Goal: Check status

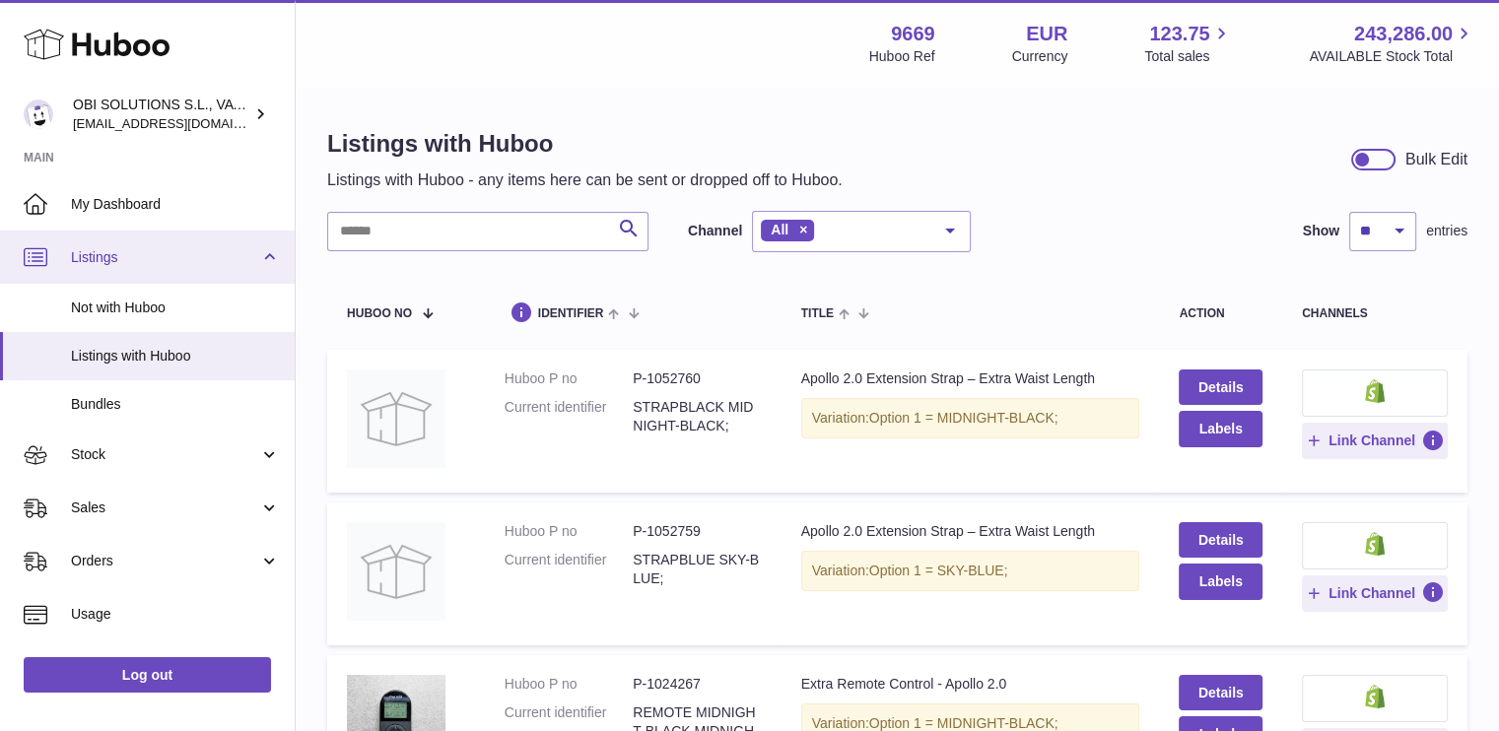
click at [177, 262] on span "Listings" at bounding box center [165, 257] width 188 height 19
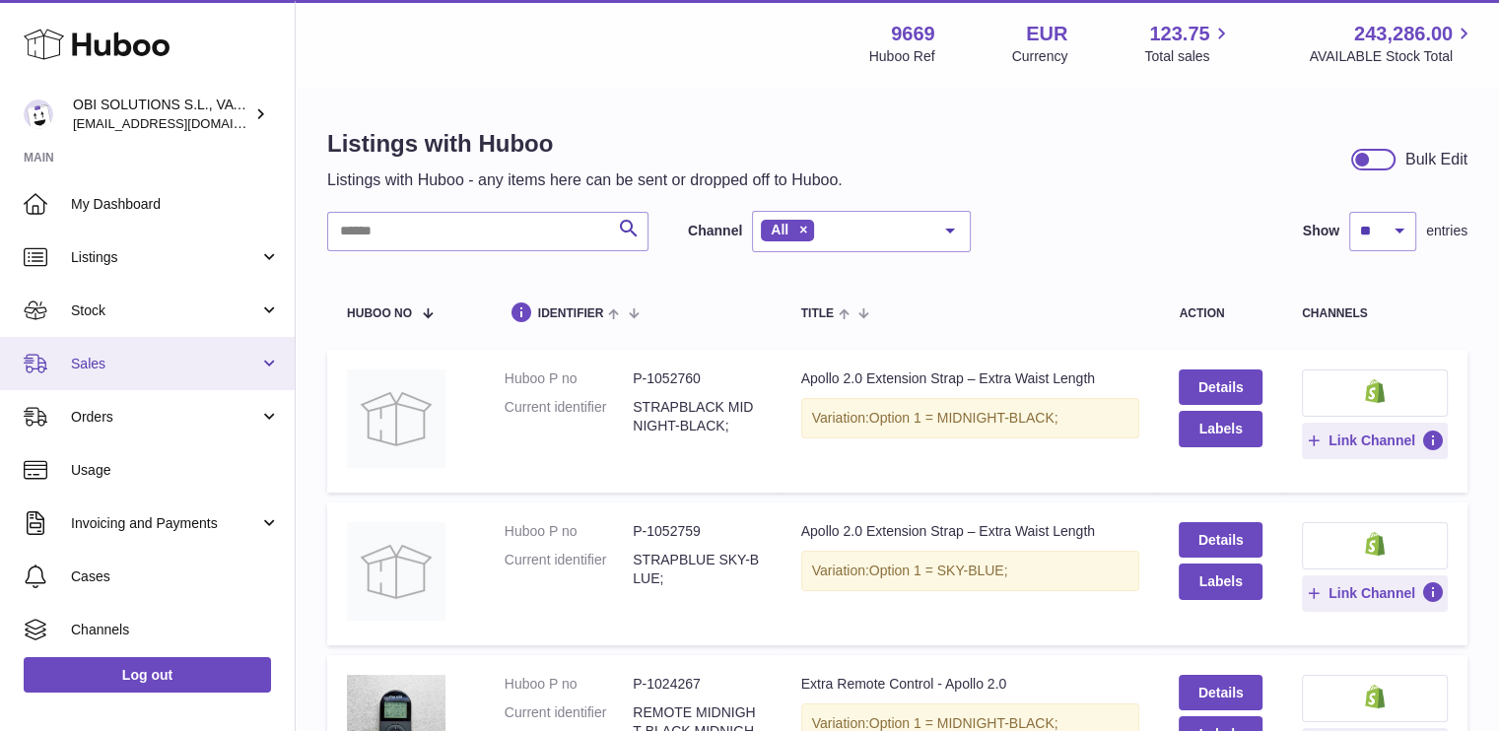
click at [166, 372] on span "Sales" at bounding box center [165, 364] width 188 height 19
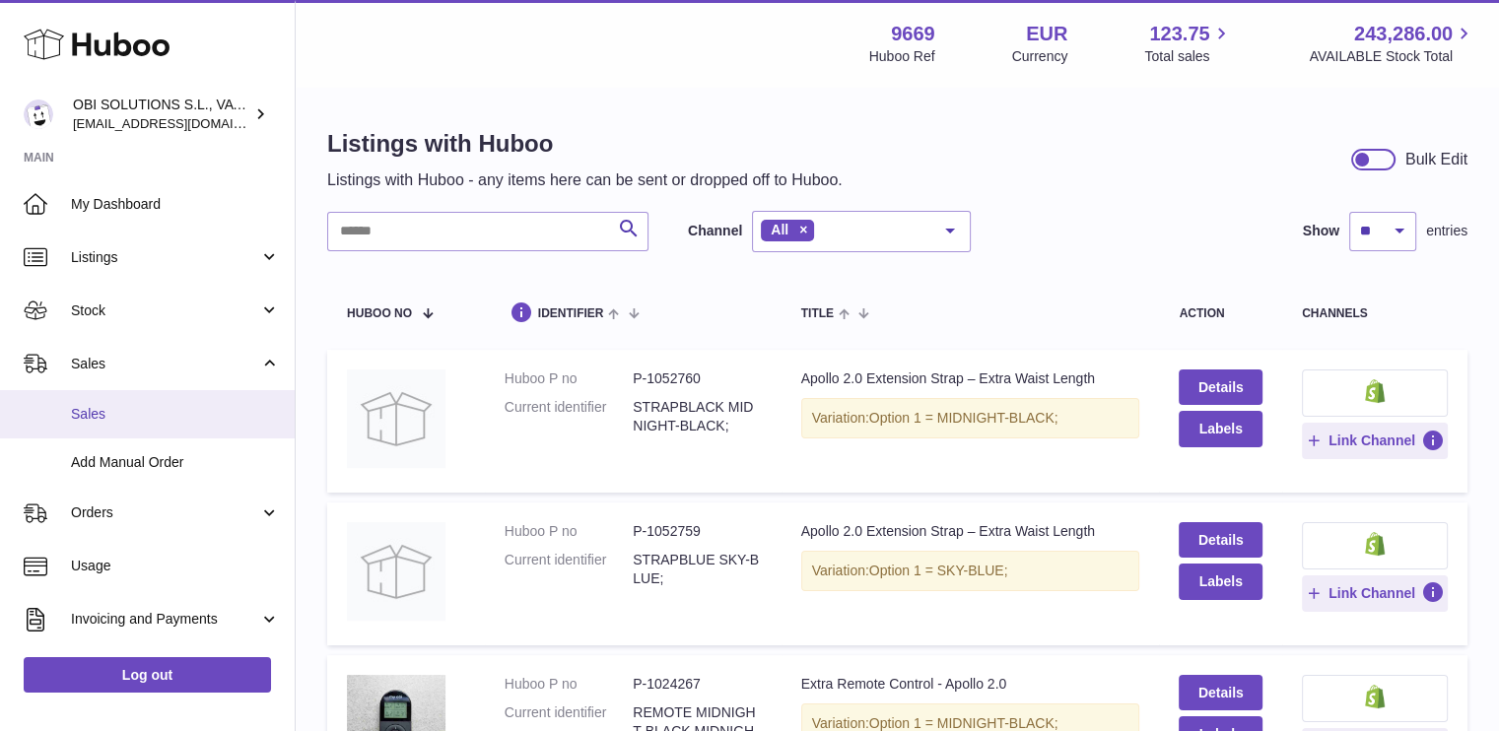
click at [160, 400] on link "Sales" at bounding box center [147, 414] width 295 height 48
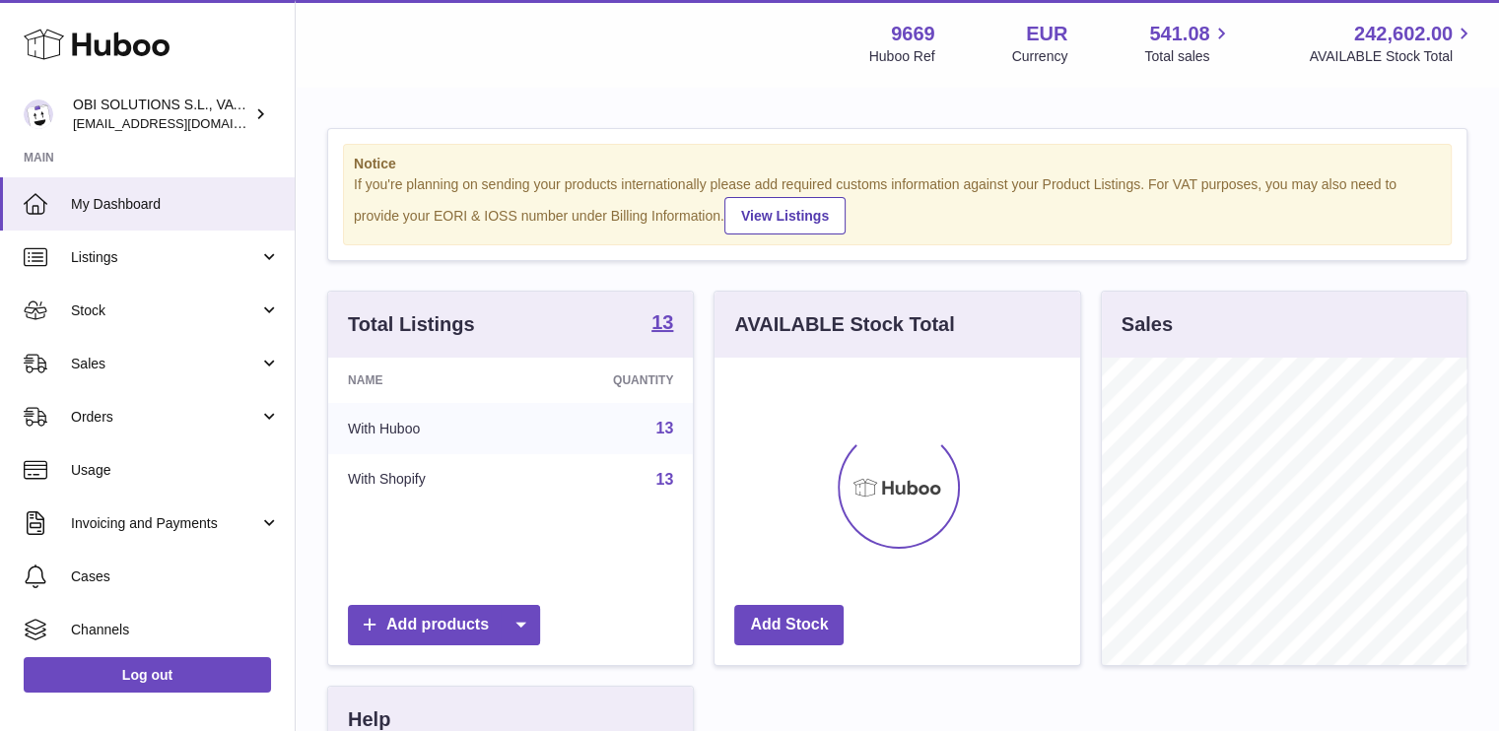
scroll to position [308, 366]
click at [142, 383] on link "Sales" at bounding box center [147, 363] width 295 height 53
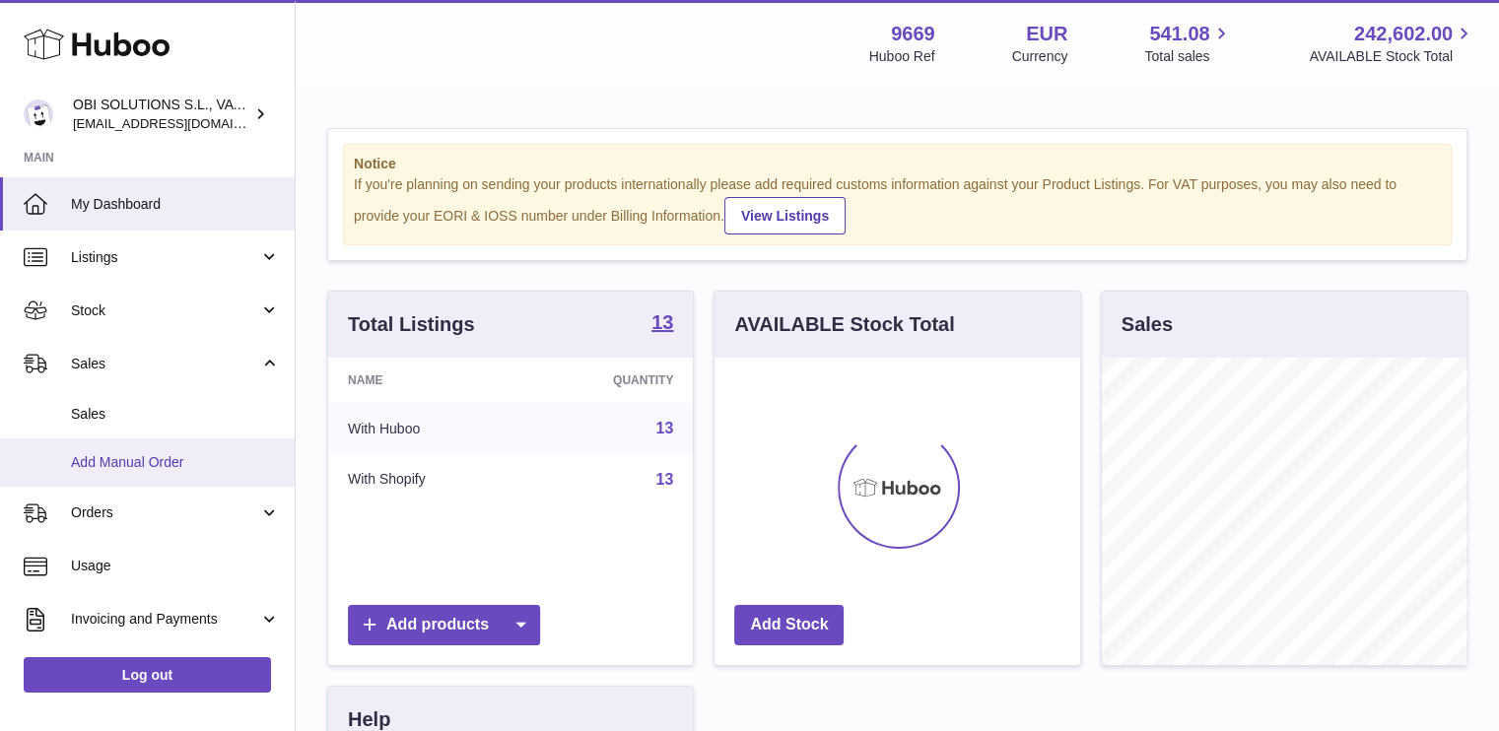
click at [135, 439] on link "Add Manual Order" at bounding box center [147, 463] width 295 height 48
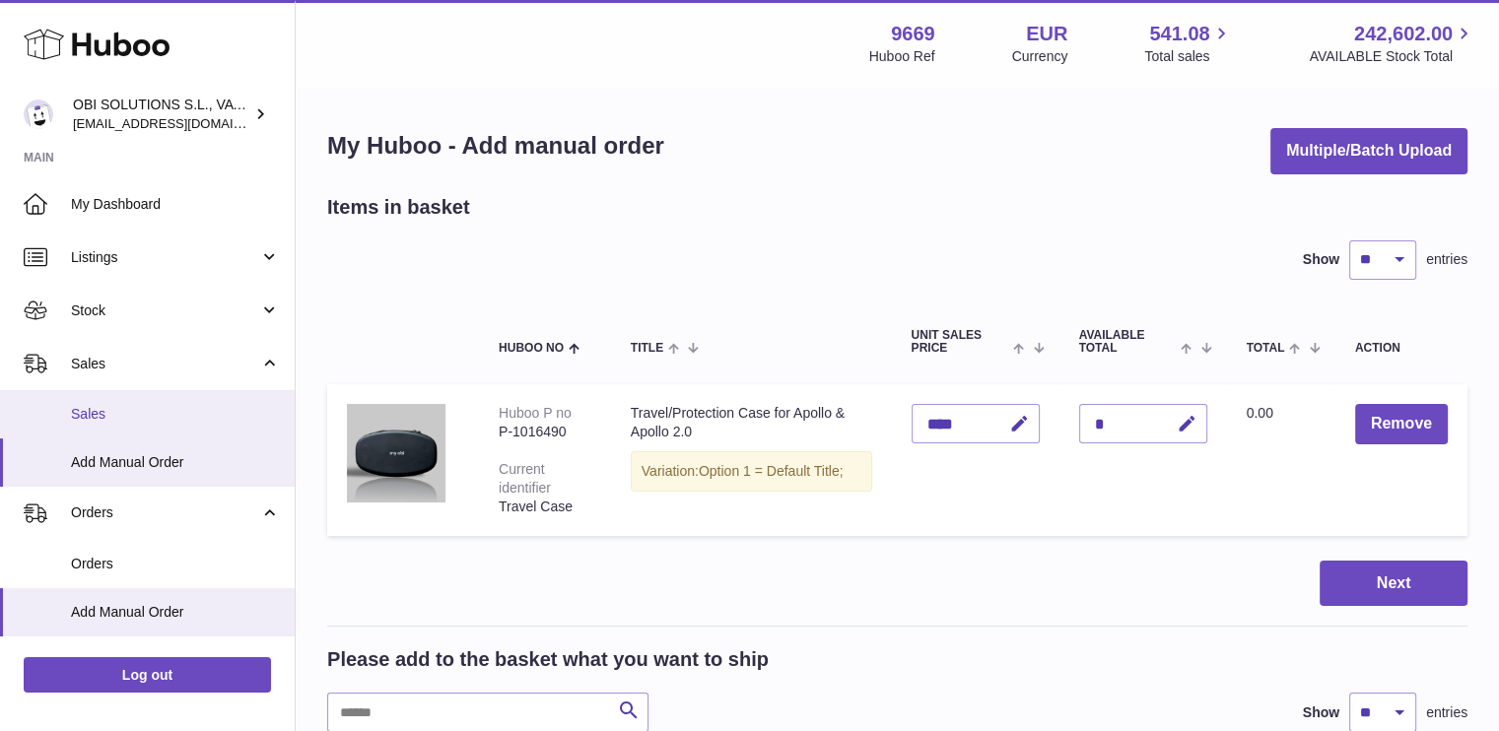
click at [130, 407] on span "Sales" at bounding box center [175, 414] width 209 height 19
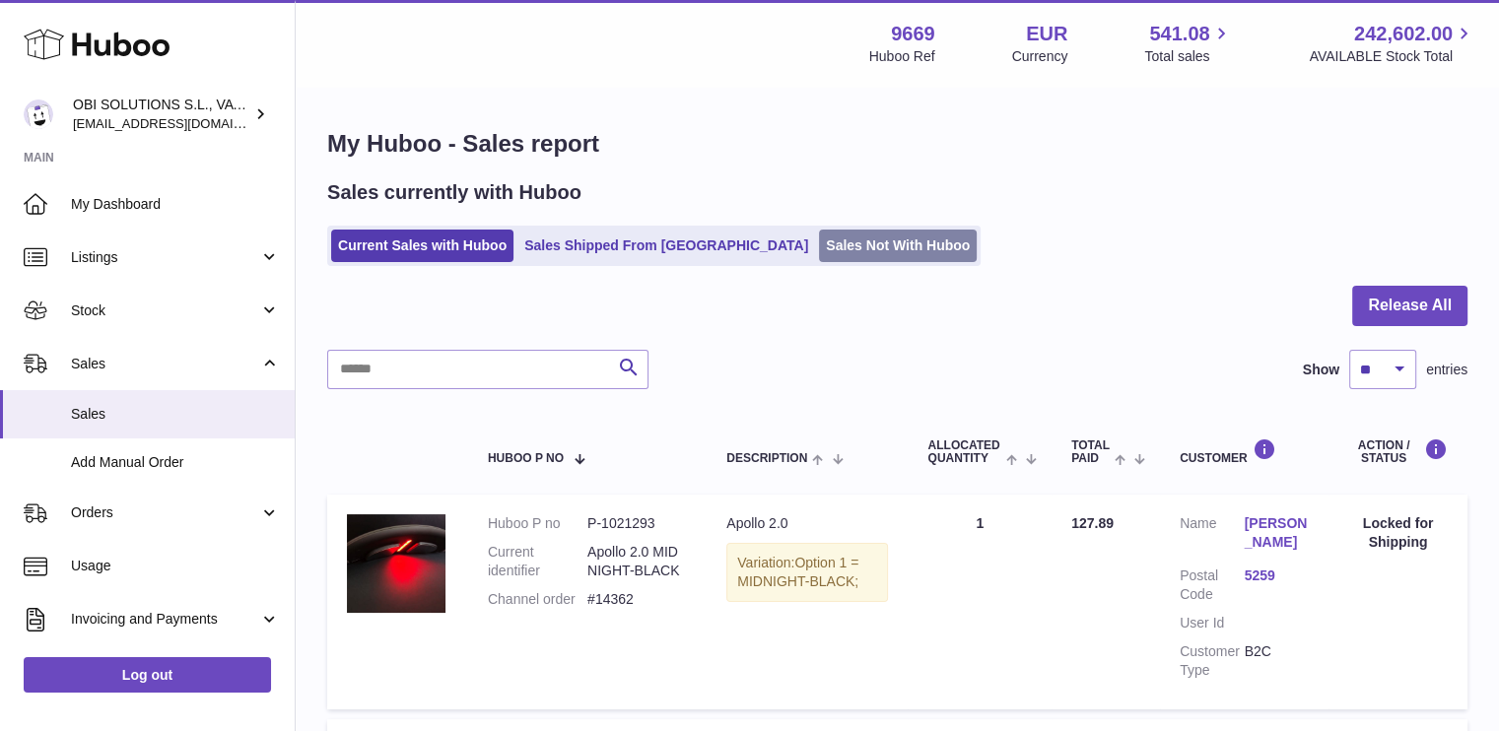
click at [819, 243] on link "Sales Not With Huboo" at bounding box center [898, 246] width 158 height 33
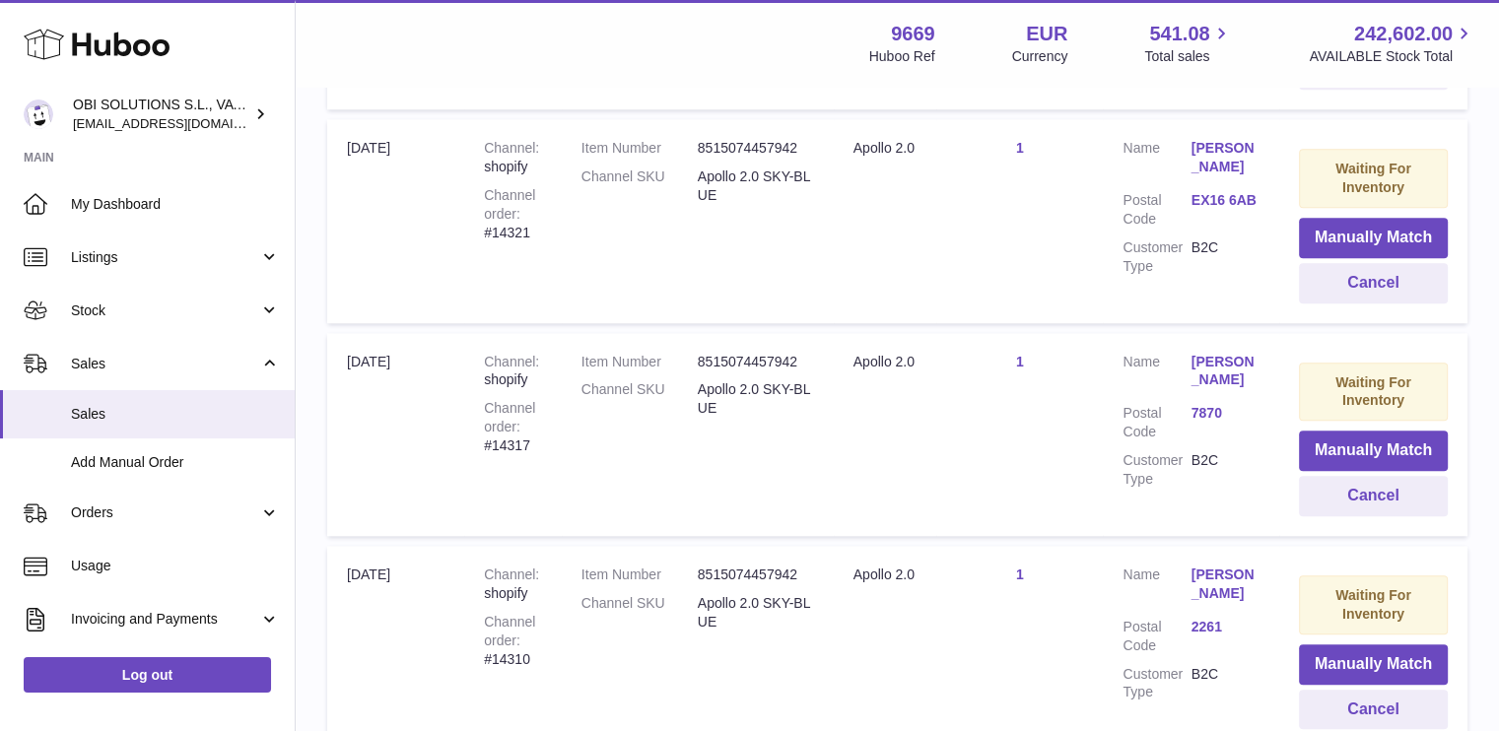
scroll to position [2149, 0]
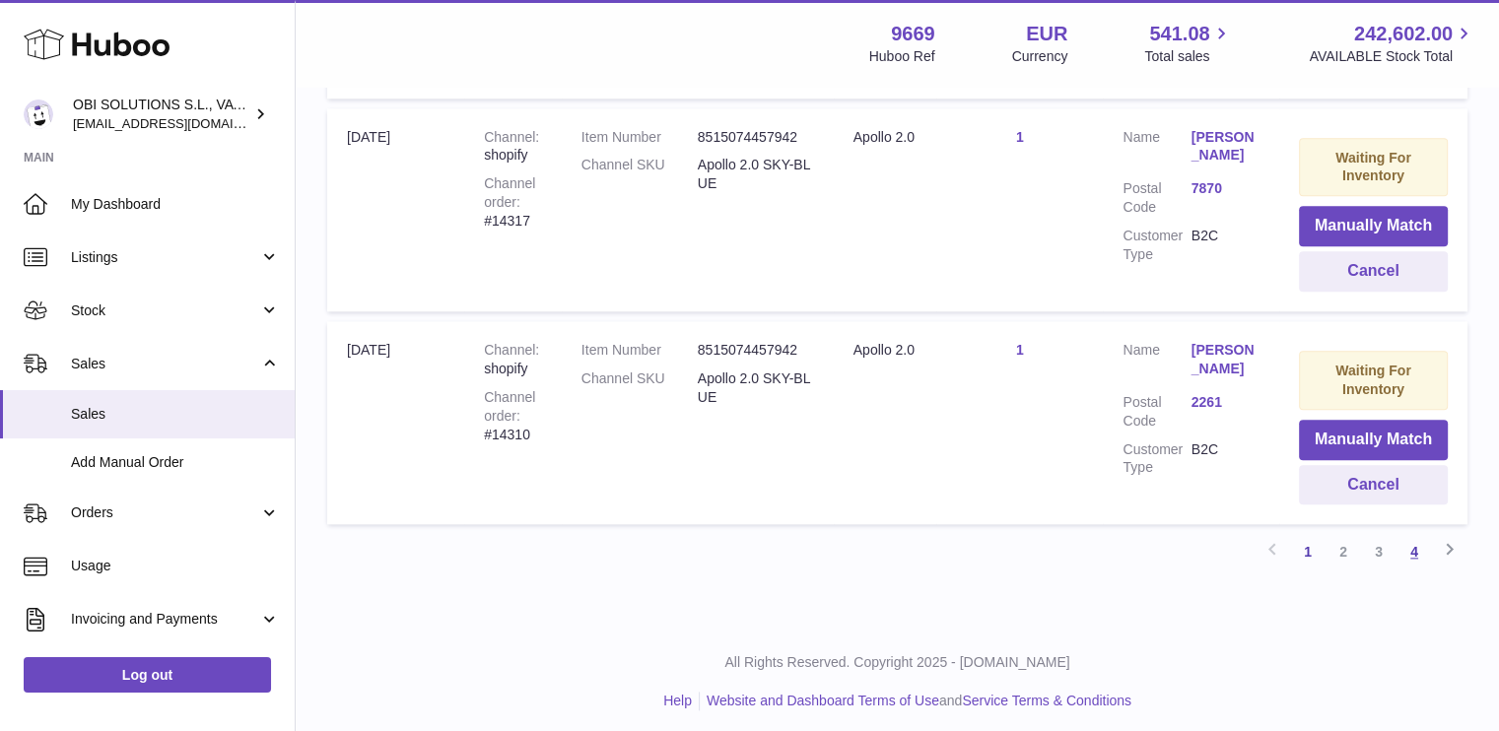
click at [1421, 549] on link "4" at bounding box center [1414, 551] width 35 height 35
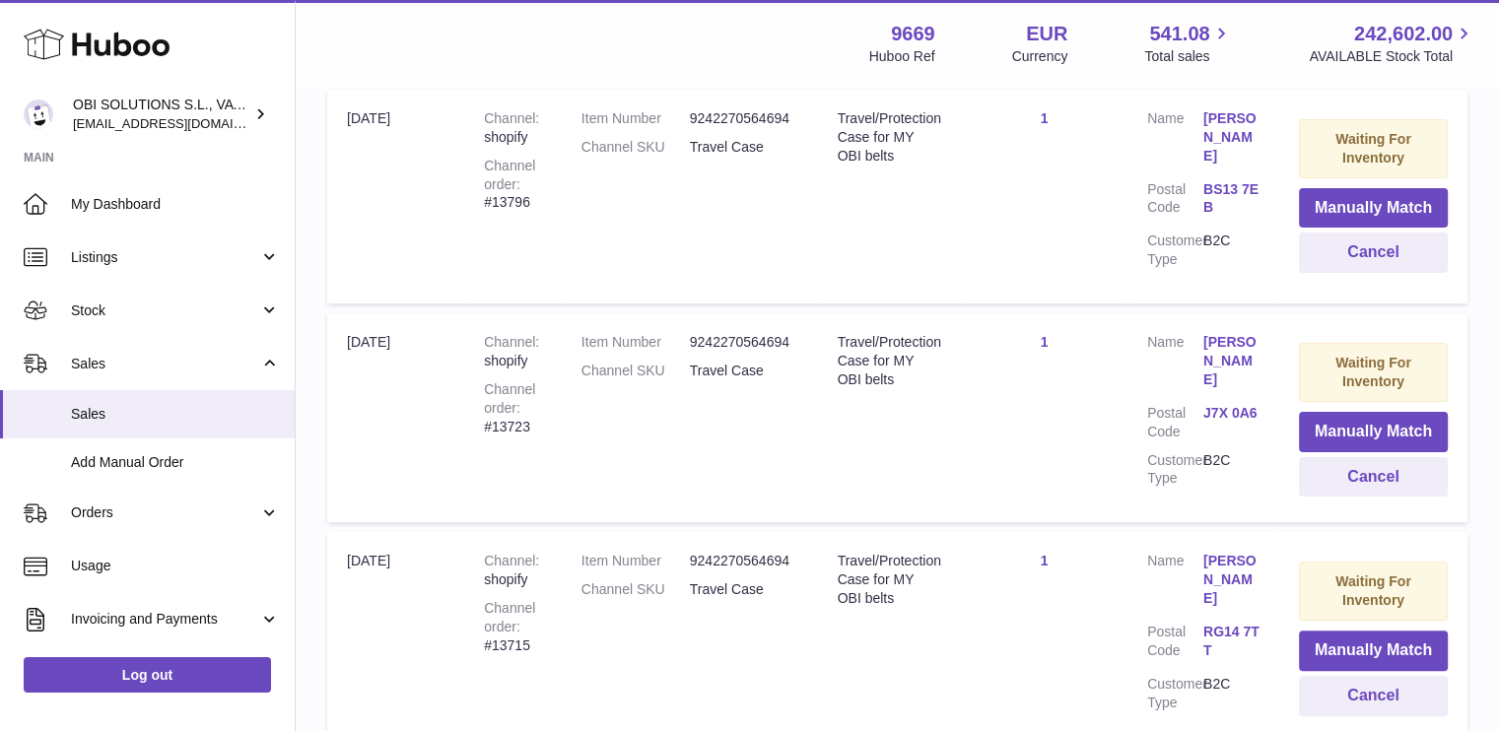
scroll to position [89, 0]
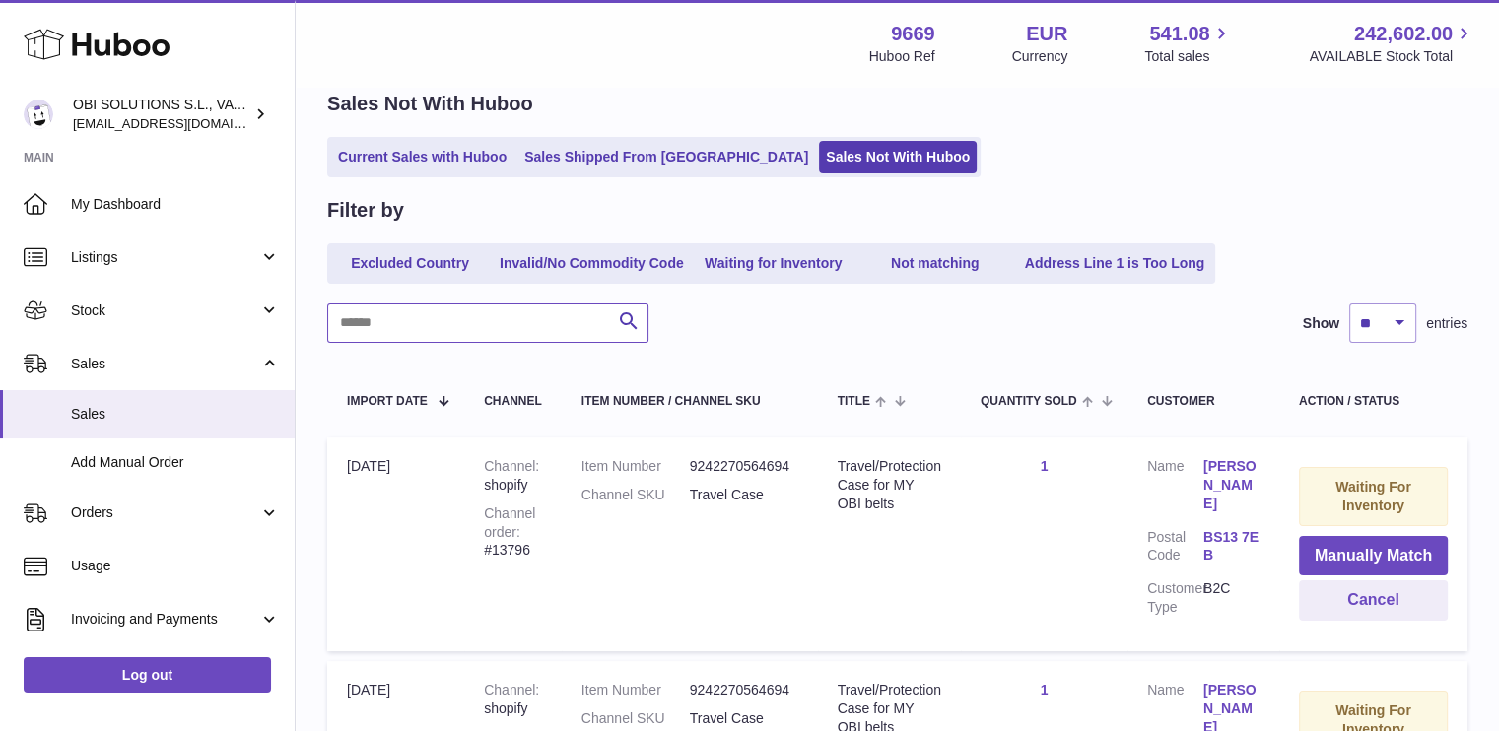
click at [501, 318] on input "text" at bounding box center [487, 323] width 321 height 39
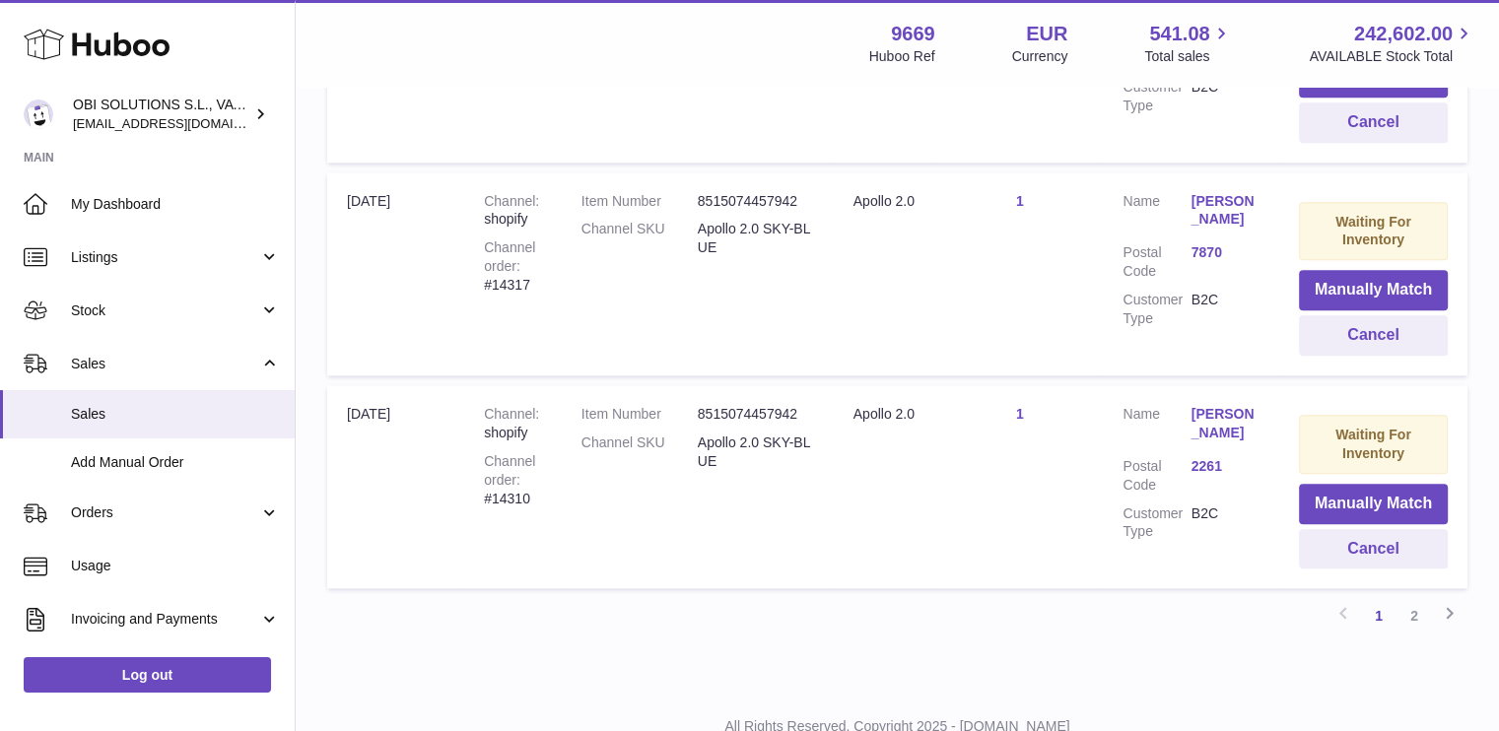
scroll to position [2149, 0]
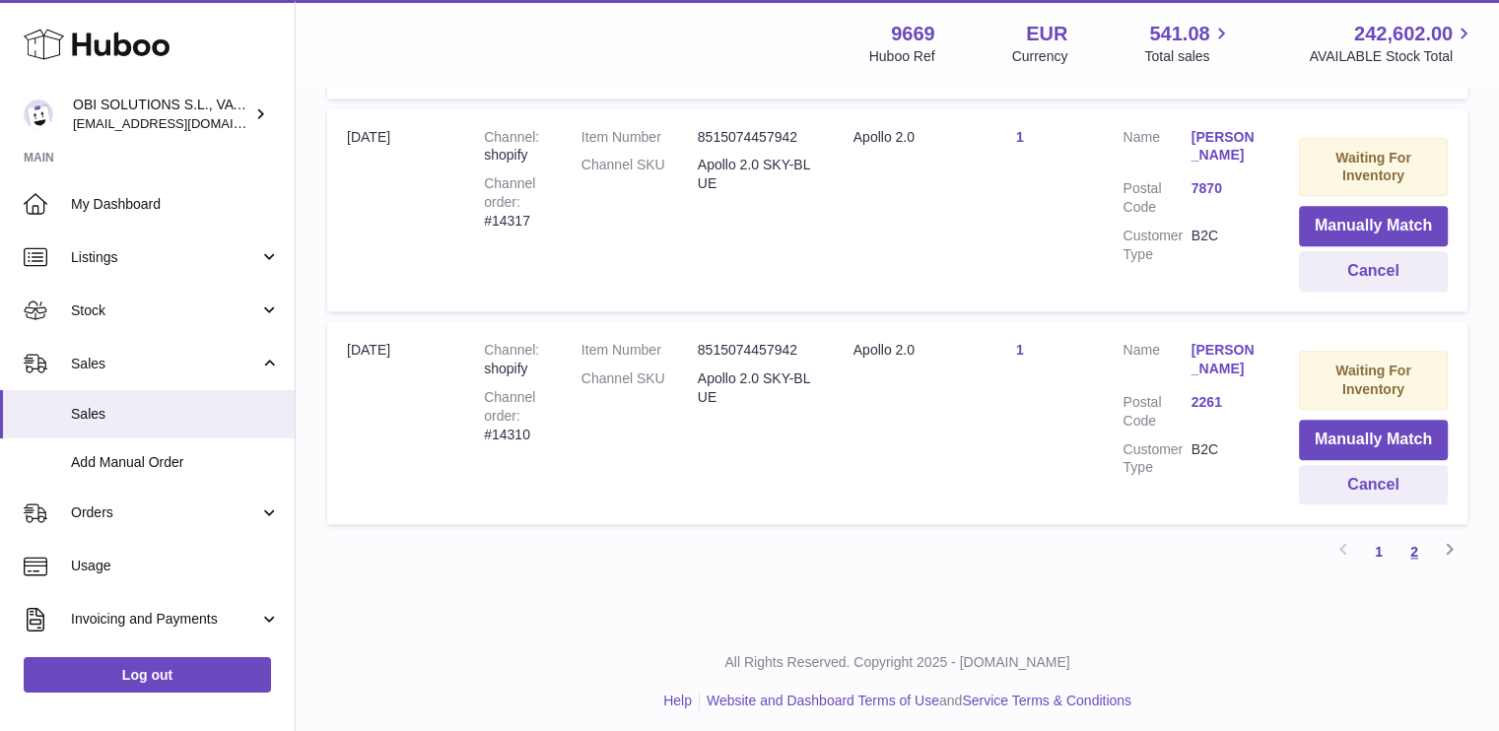
type input "******"
click at [1418, 557] on link "2" at bounding box center [1414, 551] width 35 height 35
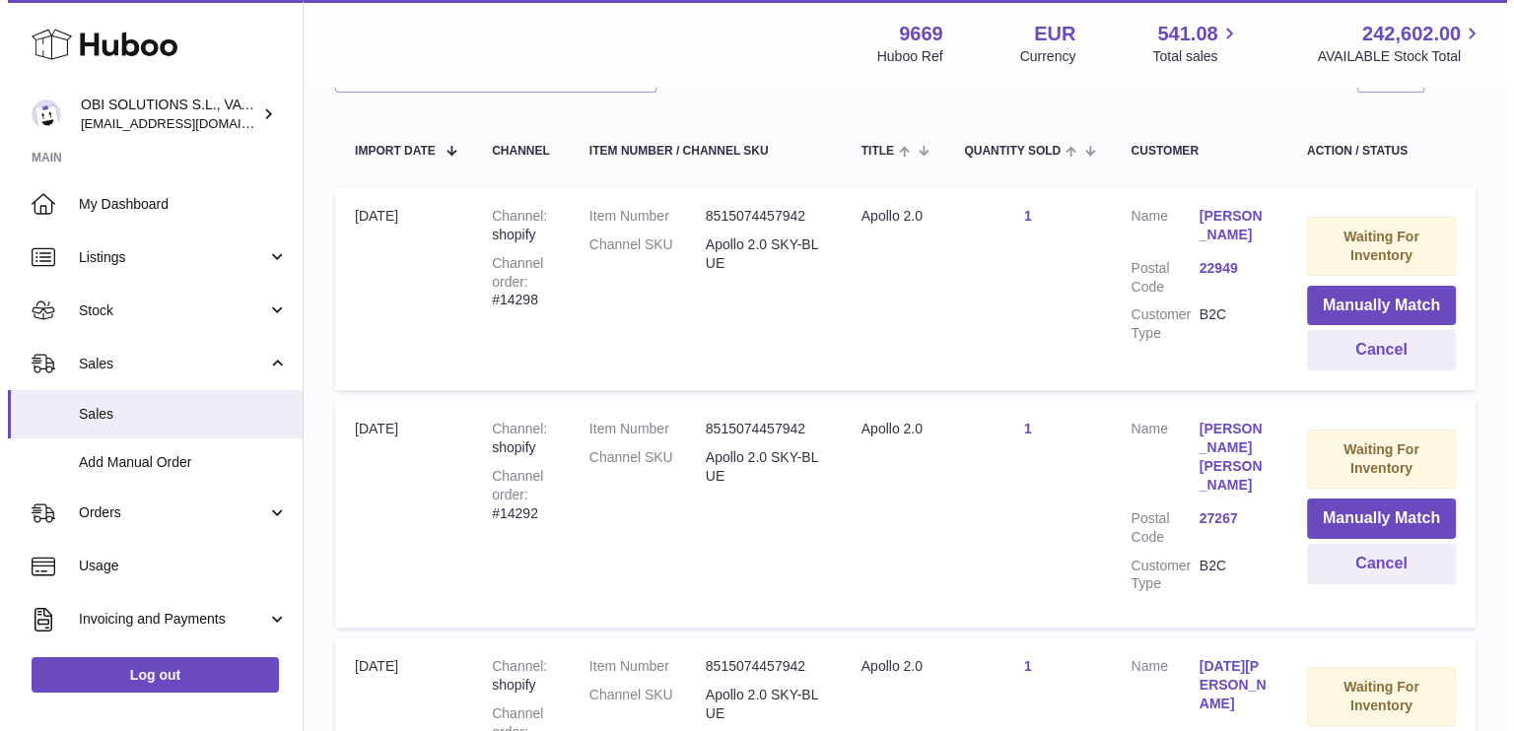
scroll to position [757, 0]
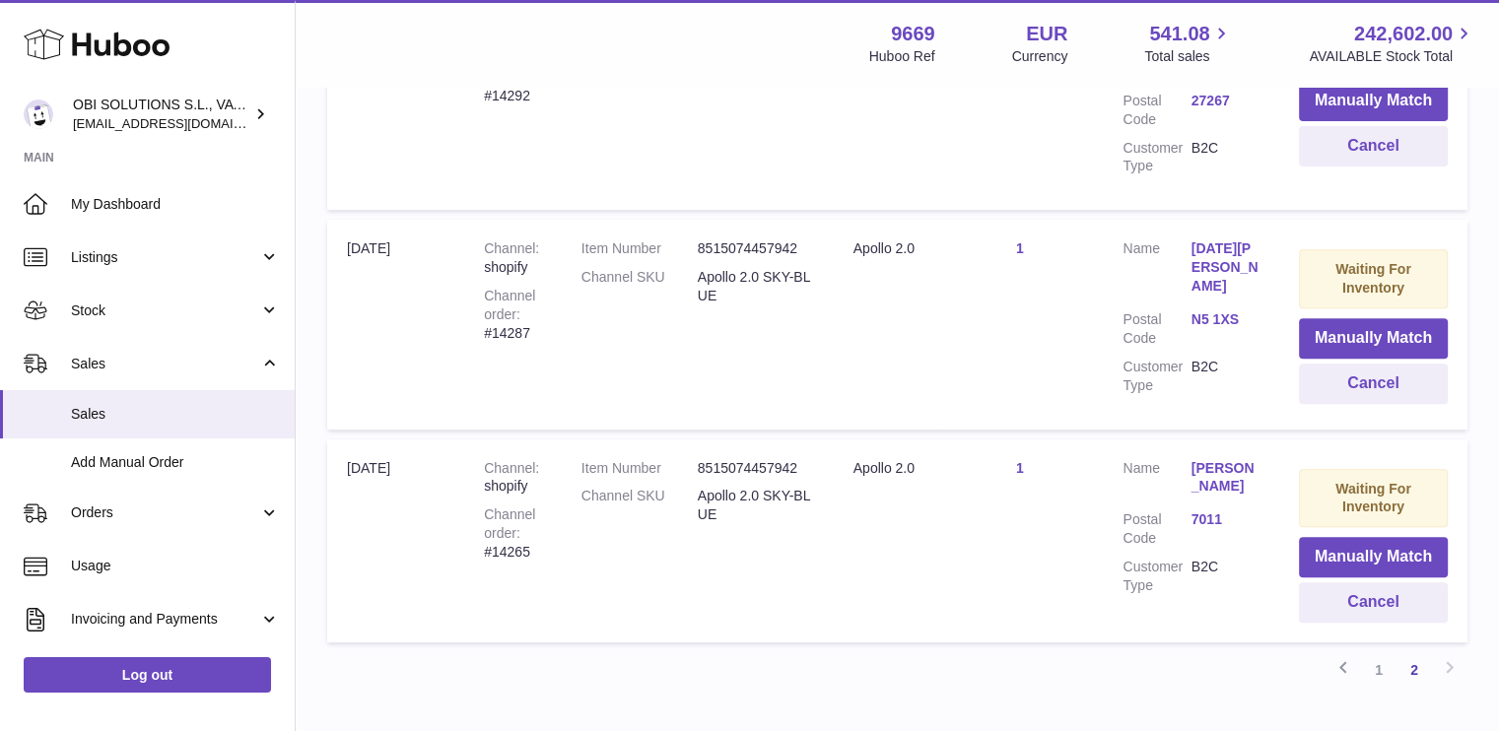
click at [1236, 459] on link "[PERSON_NAME]" at bounding box center [1226, 477] width 68 height 37
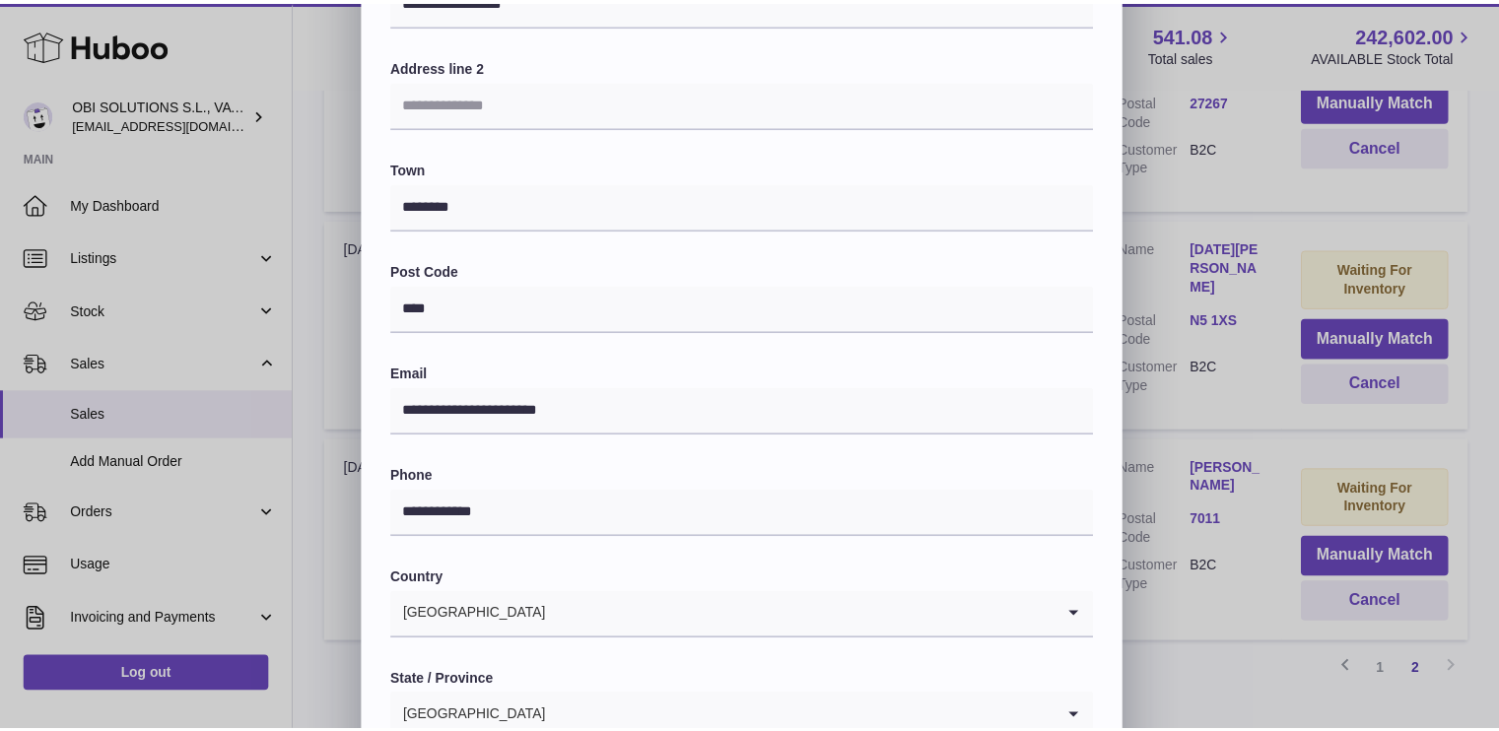
scroll to position [0, 0]
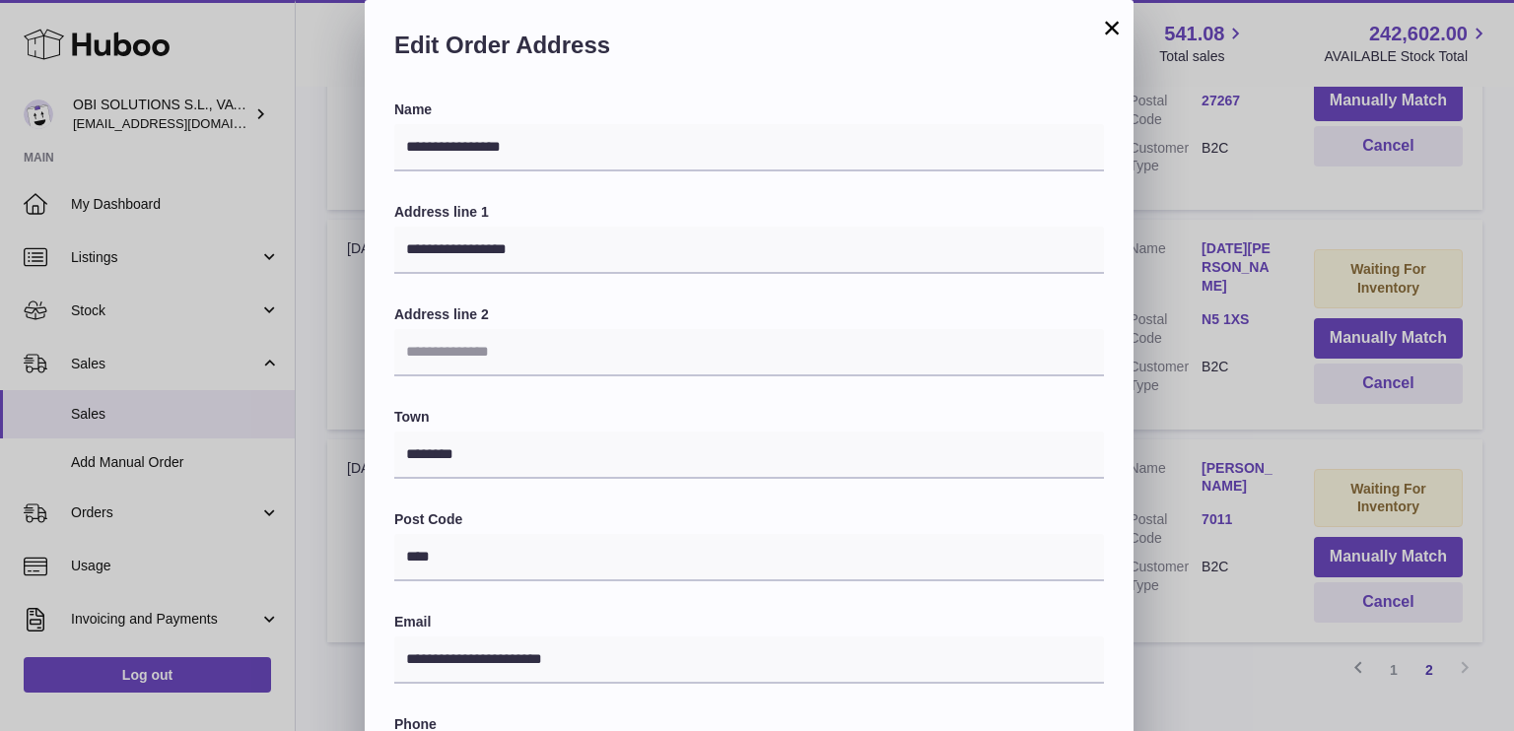
click at [1106, 31] on button "×" at bounding box center [1112, 28] width 24 height 24
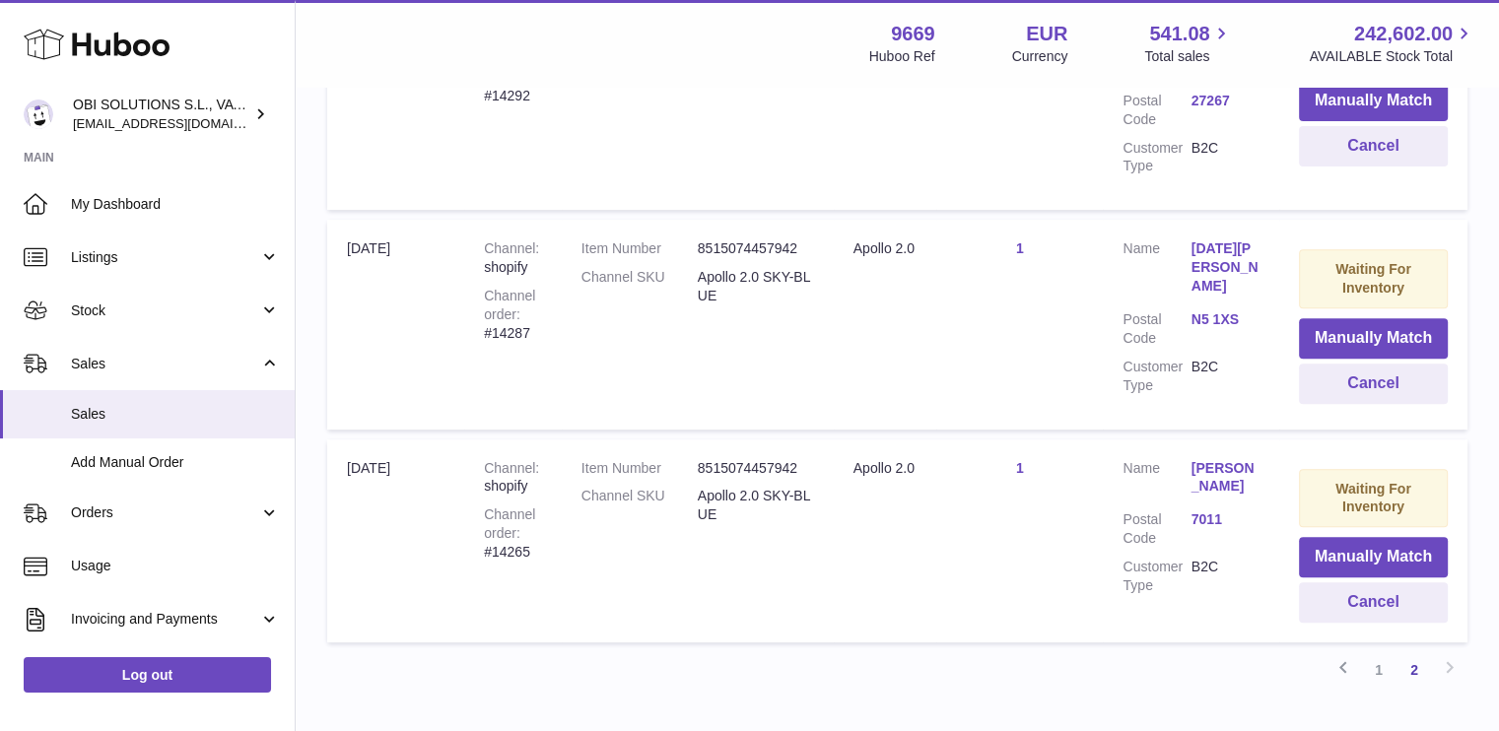
click at [508, 530] on div "Channel order #14265" at bounding box center [513, 534] width 58 height 56
copy div "14265"
click at [1336, 583] on button "Cancel" at bounding box center [1373, 603] width 149 height 40
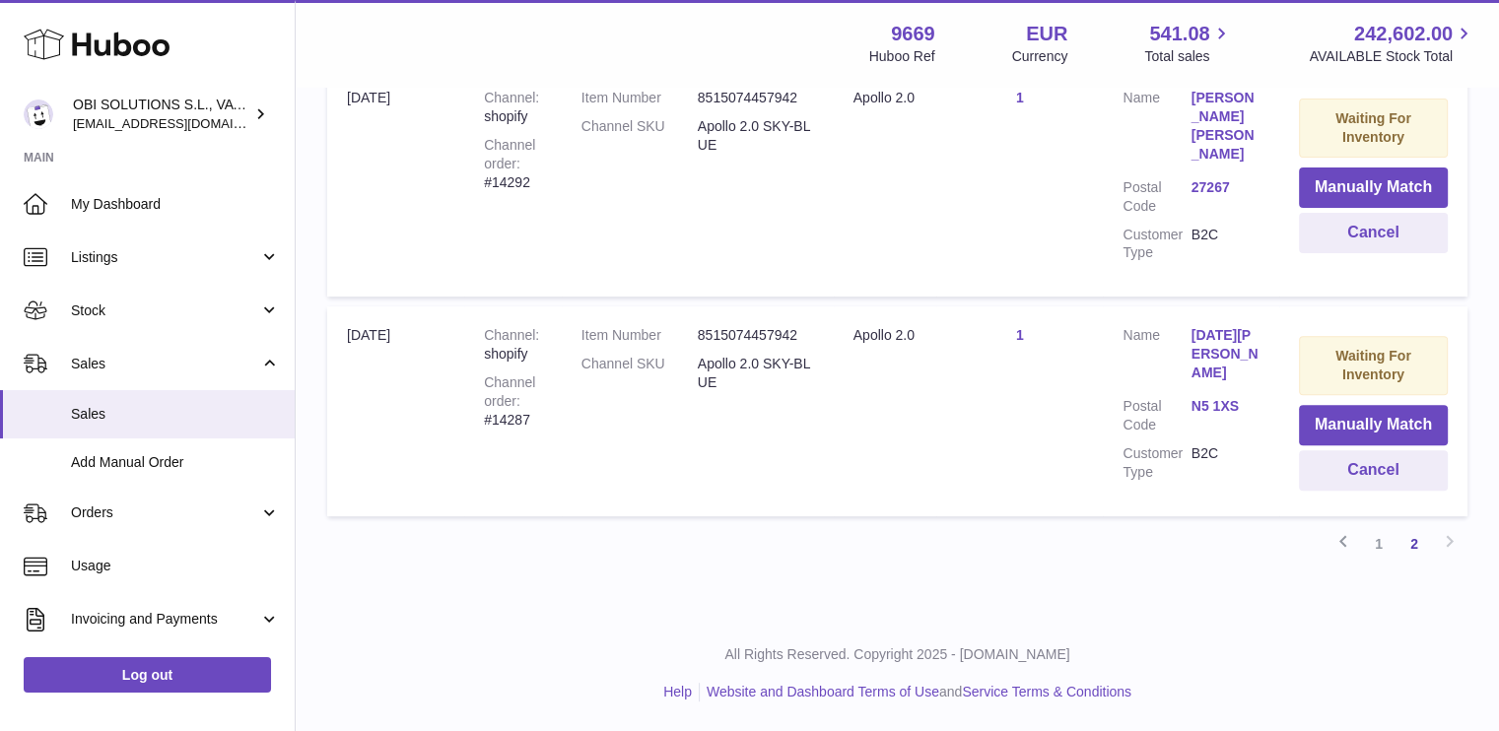
scroll to position [643, 0]
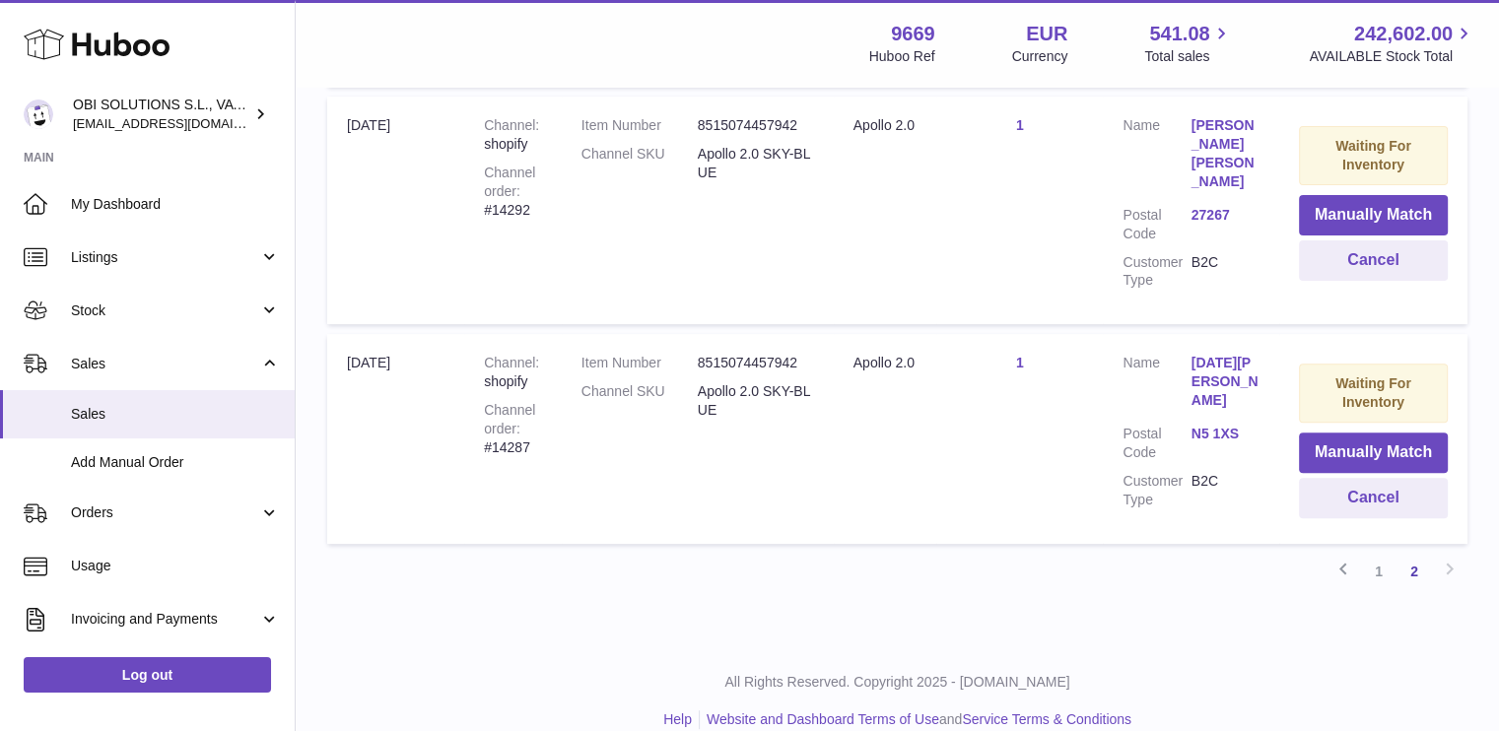
click at [508, 433] on div "Channel order #14287" at bounding box center [513, 429] width 58 height 56
copy div "14287"
